Goal: Information Seeking & Learning: Learn about a topic

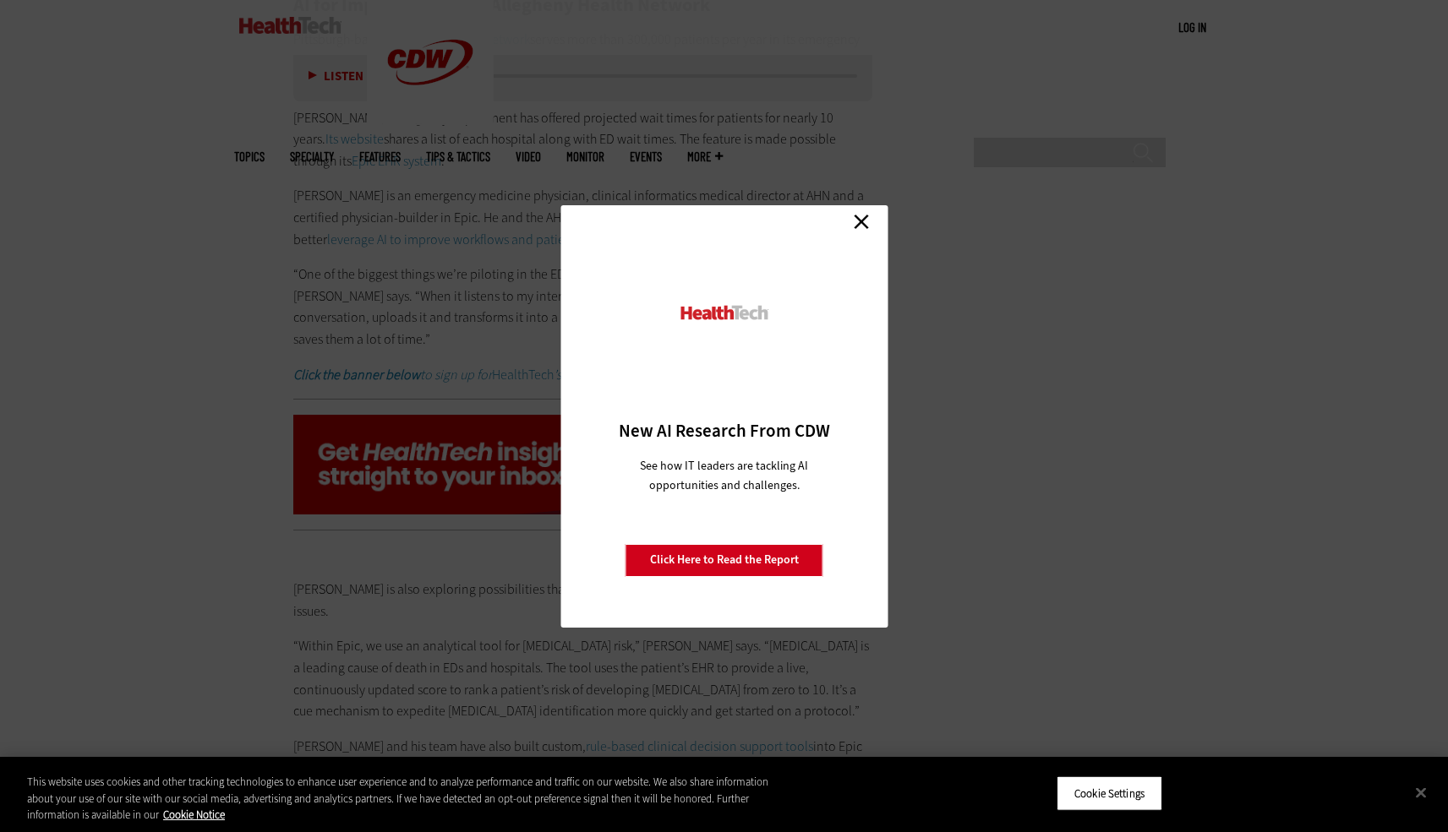
scroll to position [3536, 0]
click at [863, 221] on link "Close" at bounding box center [861, 222] width 25 height 25
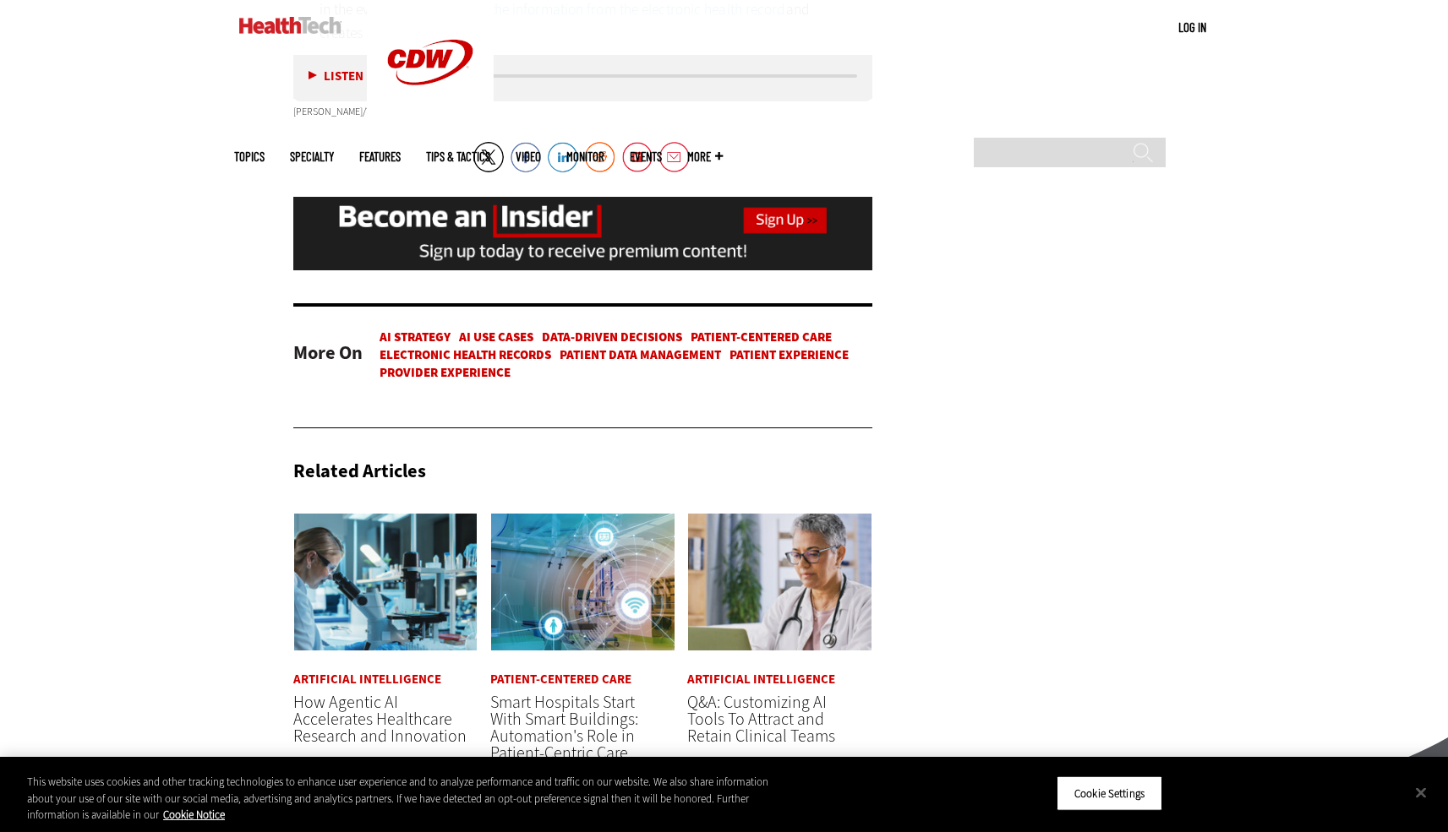
scroll to position [5047, 0]
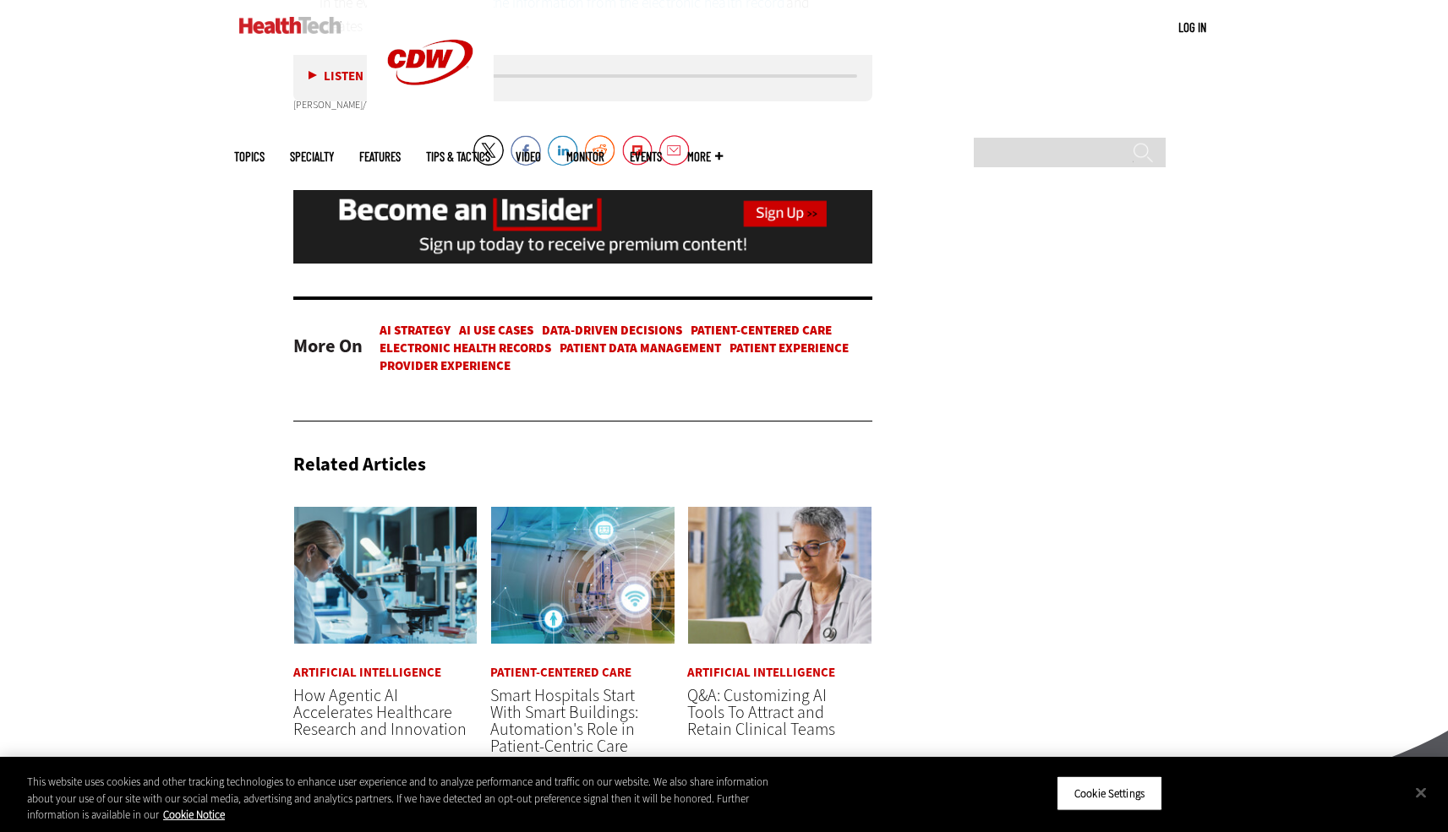
click at [374, 685] on span "How Agentic AI Accelerates Healthcare Research and Innovation" at bounding box center [379, 713] width 173 height 57
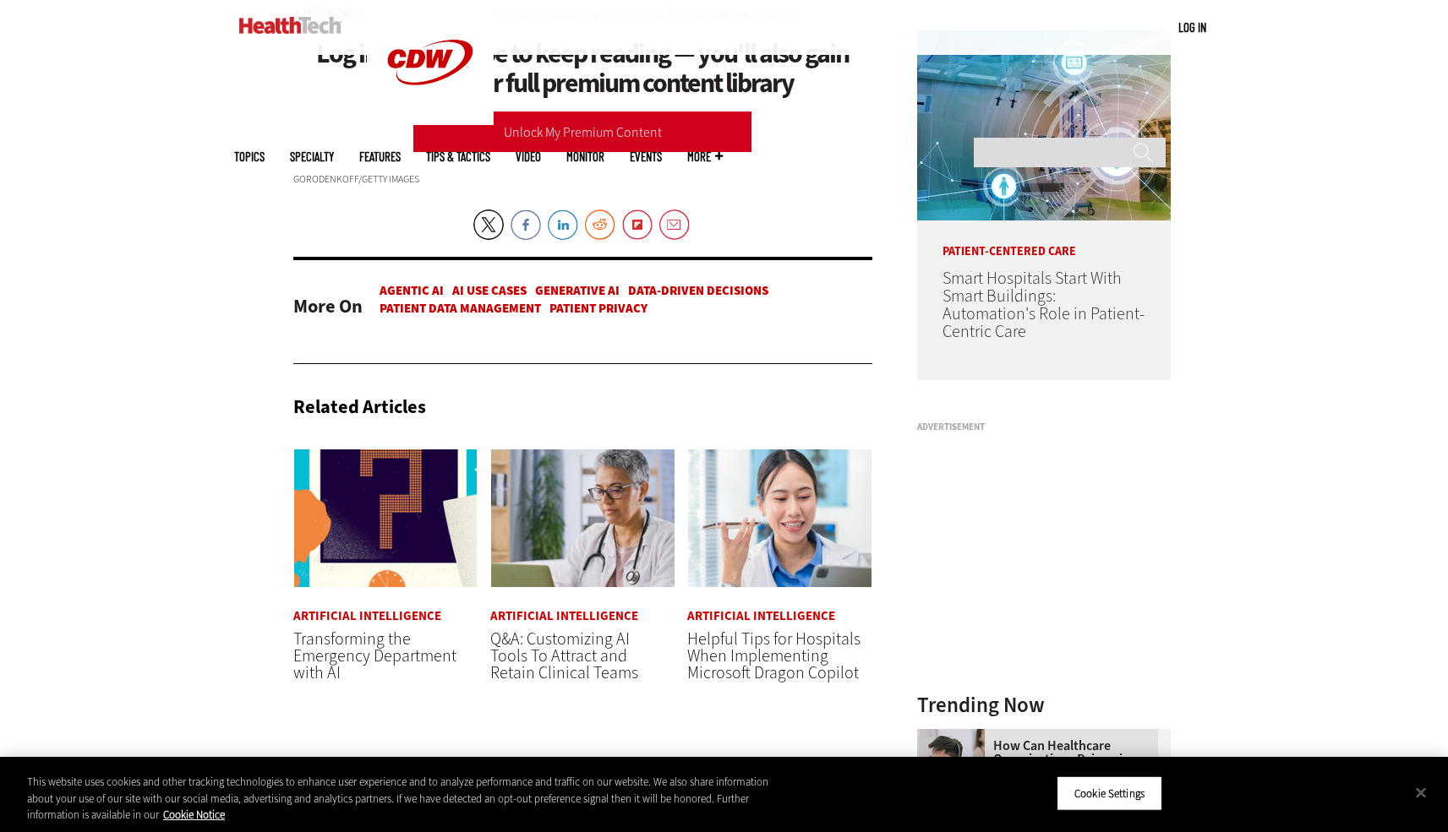
scroll to position [1705, 0]
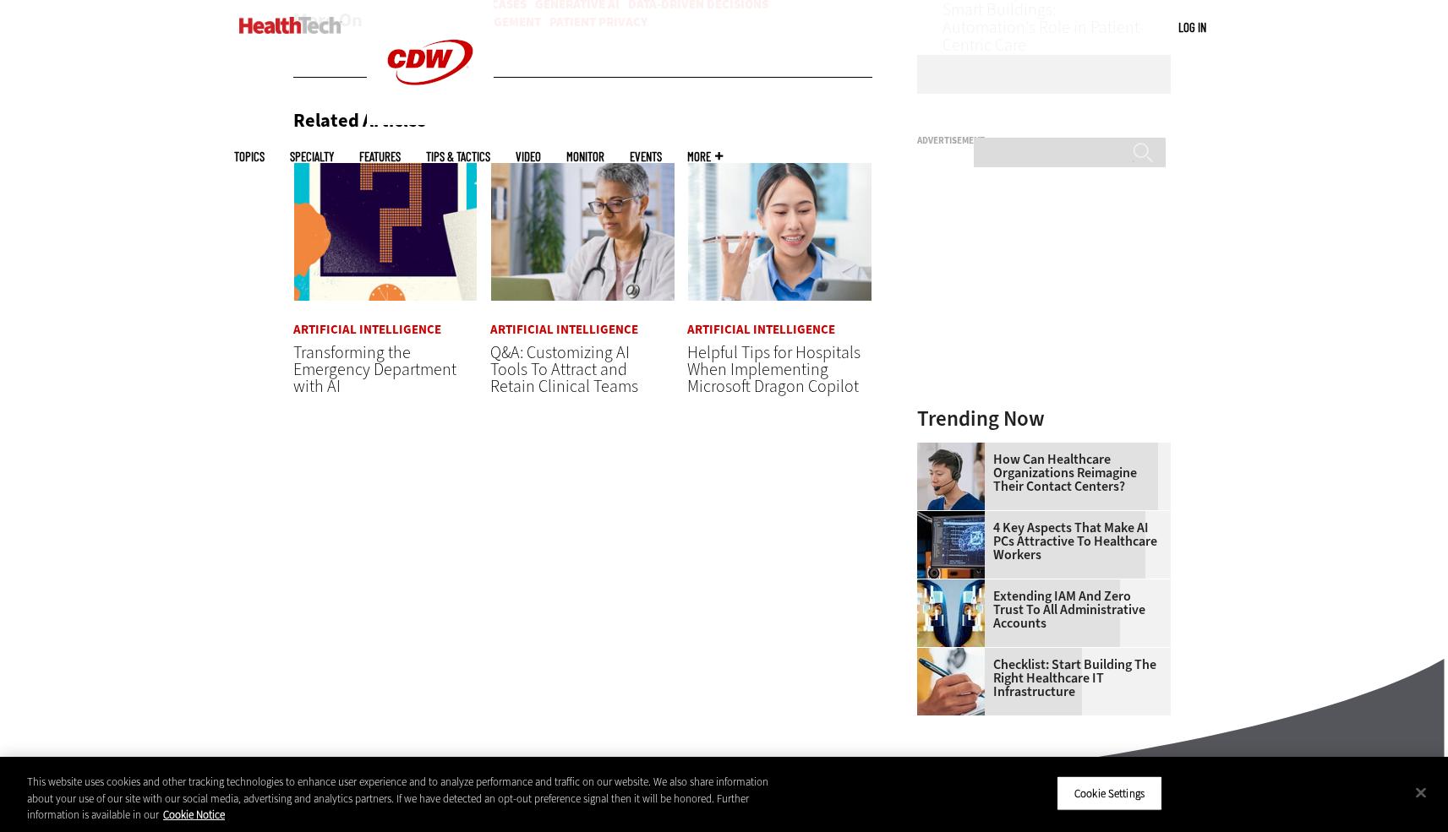
click at [559, 336] on link "Artificial Intelligence" at bounding box center [564, 330] width 148 height 13
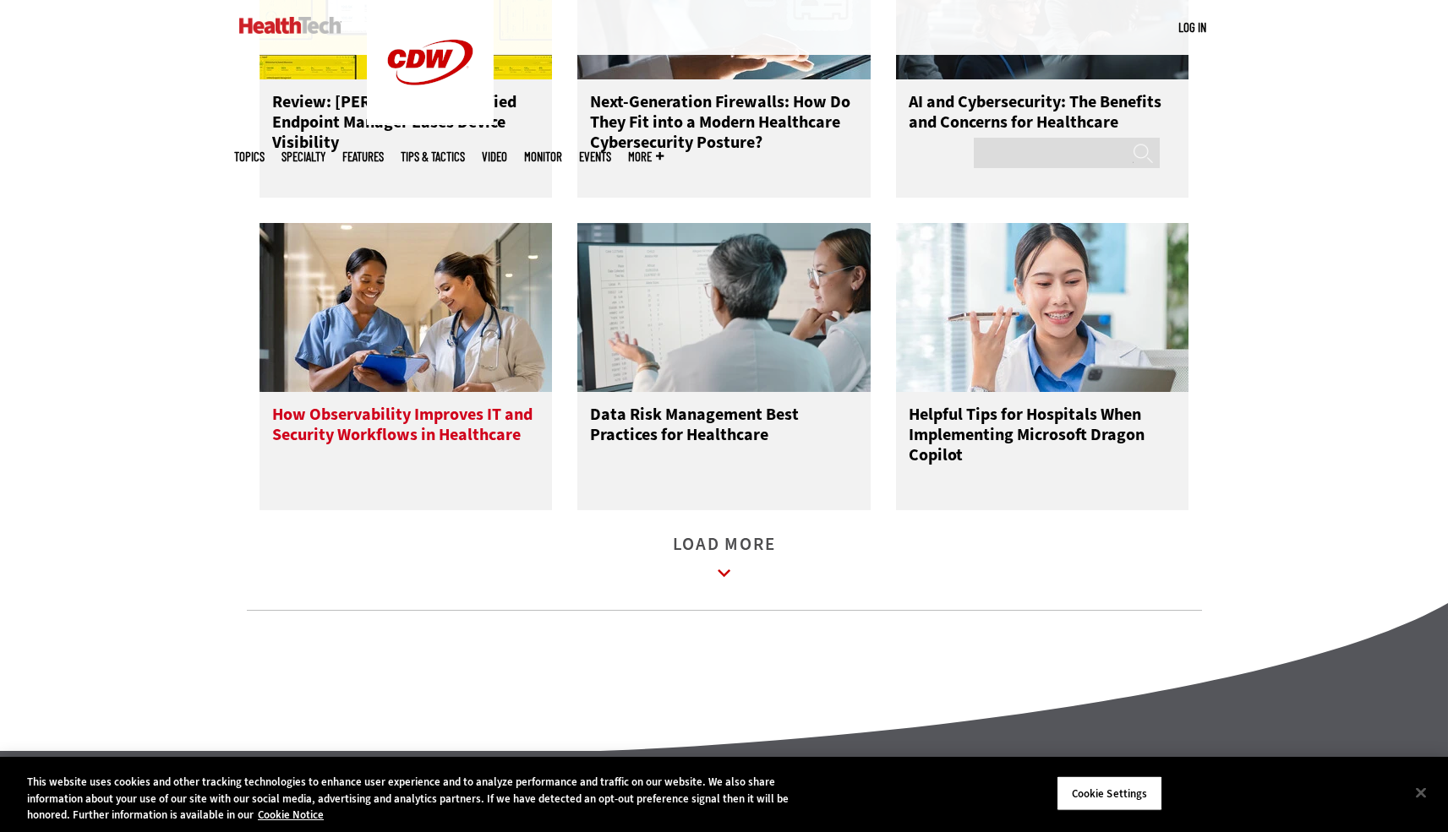
scroll to position [2241, 0]
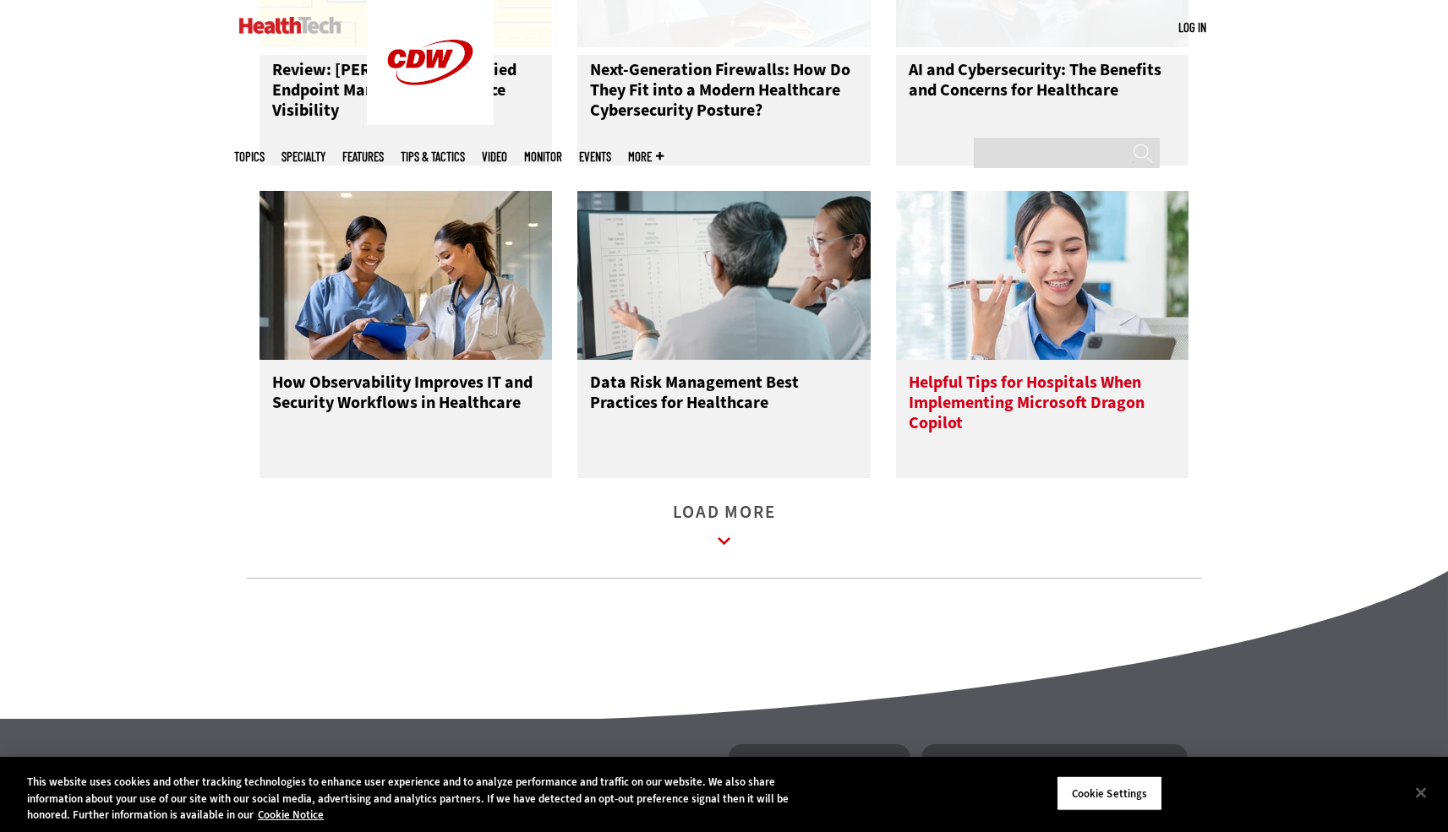
click at [963, 413] on h3 "Helpful Tips for Hospitals When Implementing Microsoft Dragon Copilot" at bounding box center [1043, 407] width 268 height 68
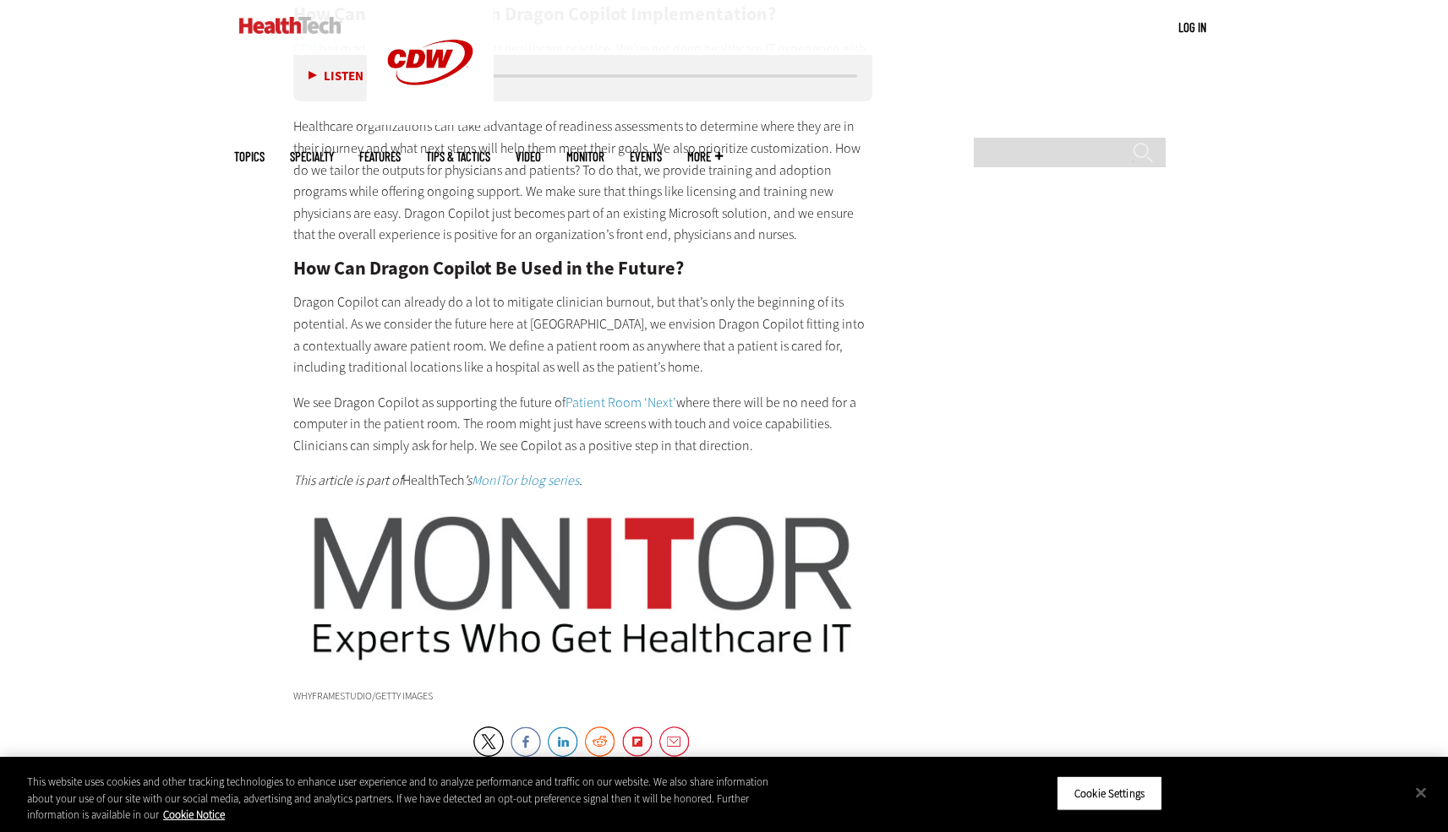
scroll to position [3074, 0]
